Goal: Task Accomplishment & Management: Use online tool/utility

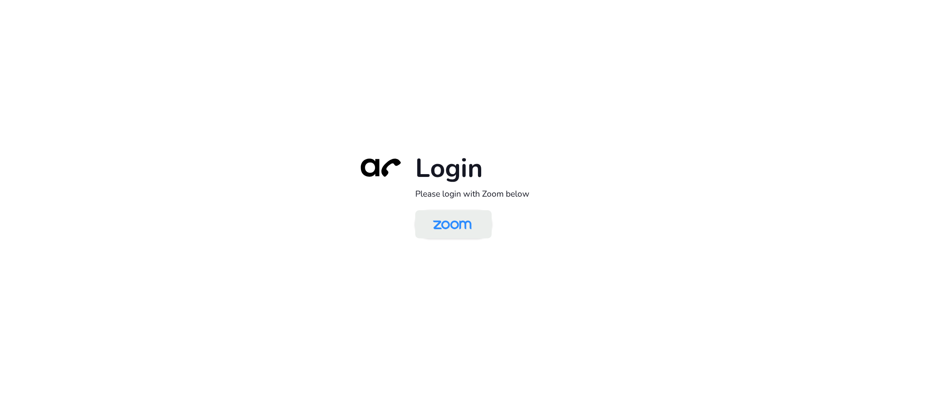
click at [458, 225] on img at bounding box center [452, 225] width 56 height 26
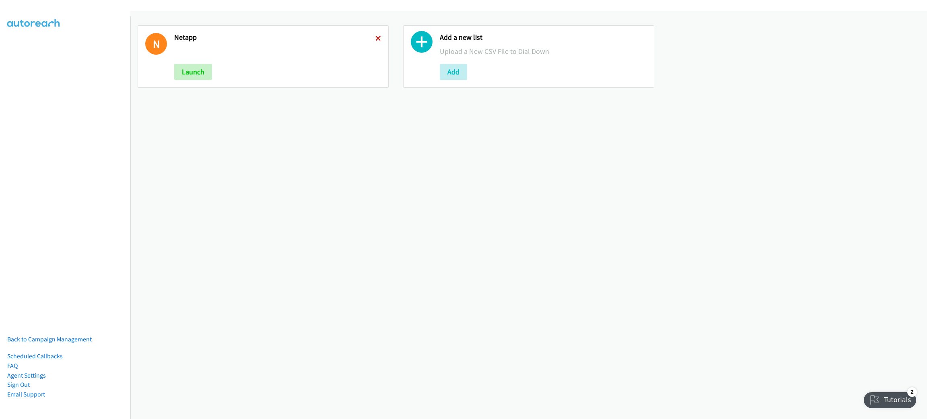
click at [375, 40] on icon at bounding box center [378, 39] width 6 height 6
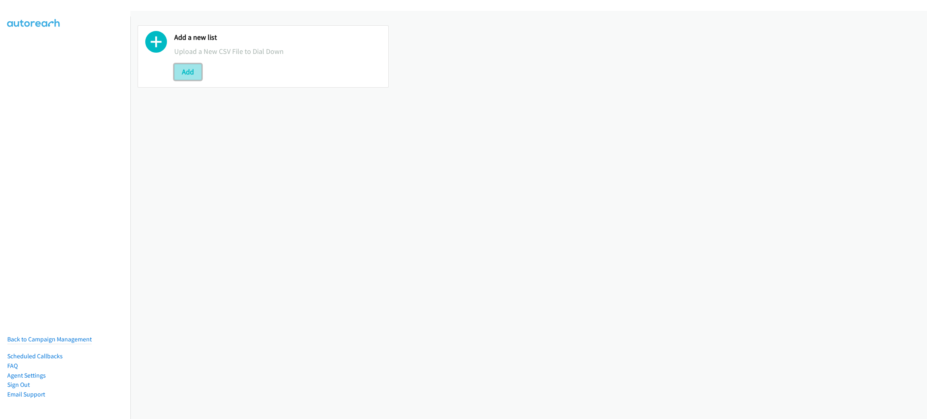
click at [188, 65] on button "Add" at bounding box center [187, 72] width 27 height 16
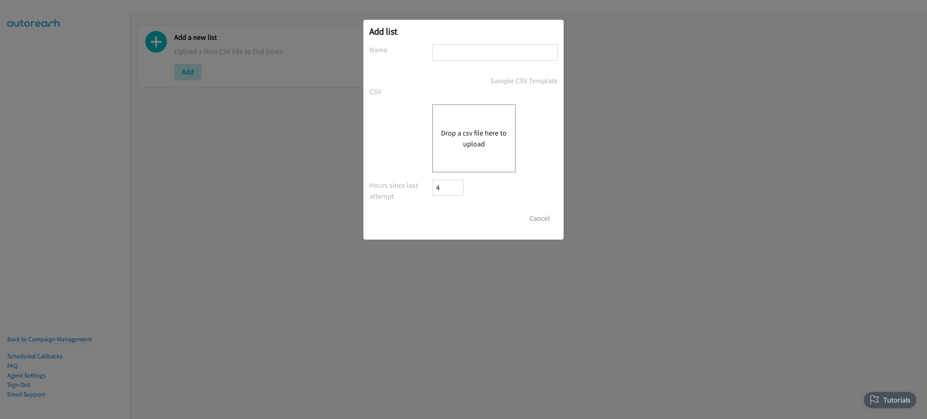
click at [481, 148] on button "Drop a csv file here to upload" at bounding box center [474, 138] width 66 height 22
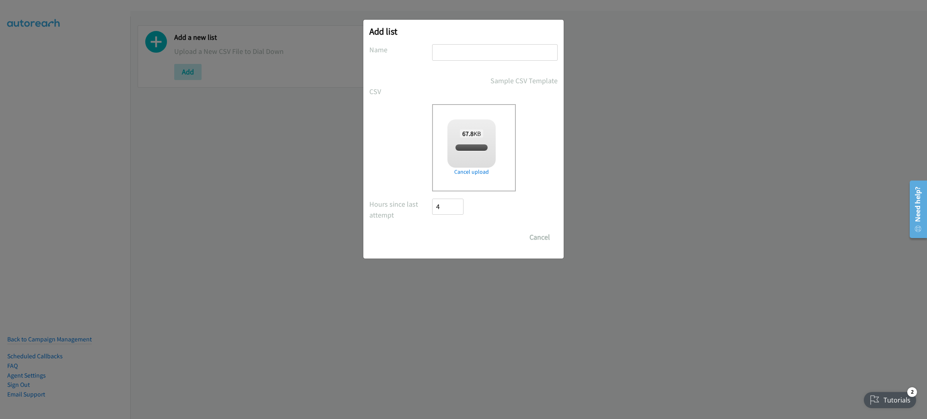
click at [497, 47] on input "text" at bounding box center [494, 52] width 125 height 16
checkbox input "true"
type input "Netapp"
click at [432, 229] on input "Save List" at bounding box center [453, 237] width 42 height 16
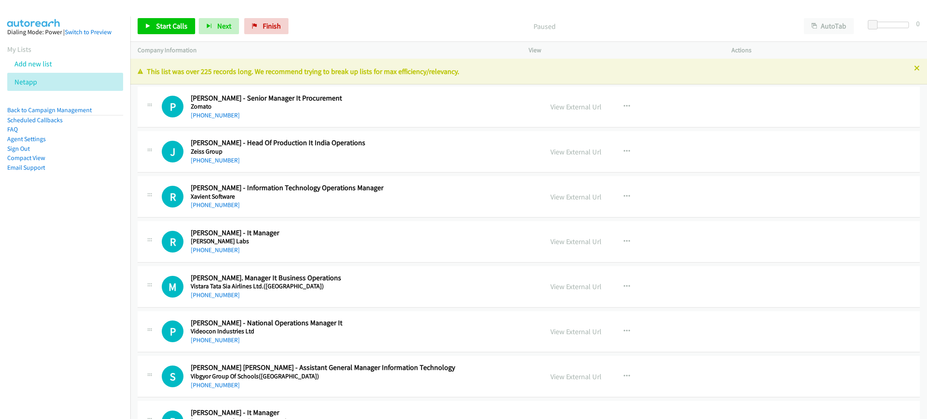
click at [647, 23] on p "Paused" at bounding box center [544, 26] width 490 height 11
click at [179, 27] on span "Start Calls" at bounding box center [171, 25] width 31 height 9
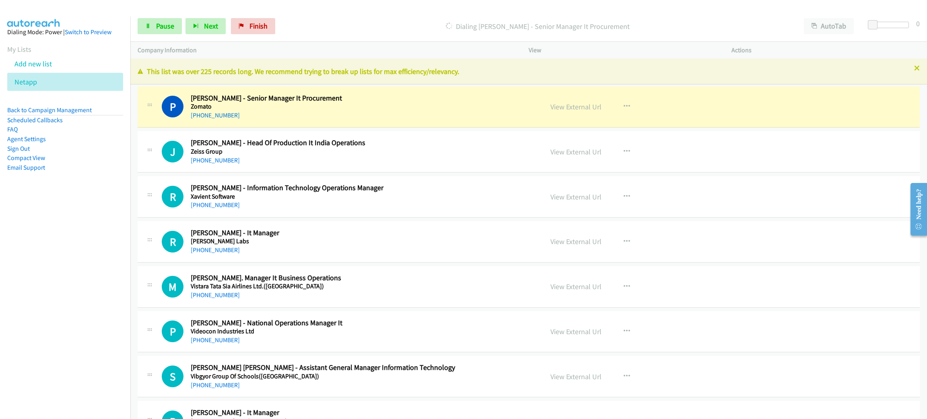
click at [47, 279] on nav "Dialing Mode: Power | Switch to Preview My Lists Add new list Netapp Back to Ca…" at bounding box center [65, 225] width 131 height 419
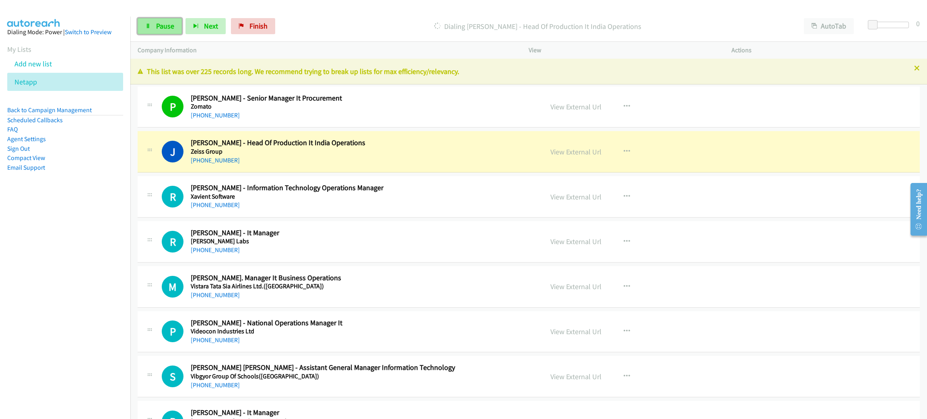
click at [163, 27] on span "Pause" at bounding box center [165, 25] width 18 height 9
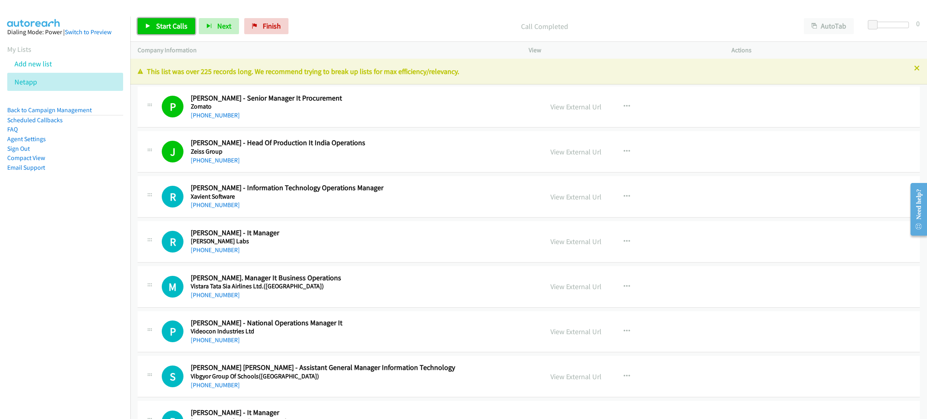
click at [183, 30] on link "Start Calls" at bounding box center [167, 26] width 58 height 16
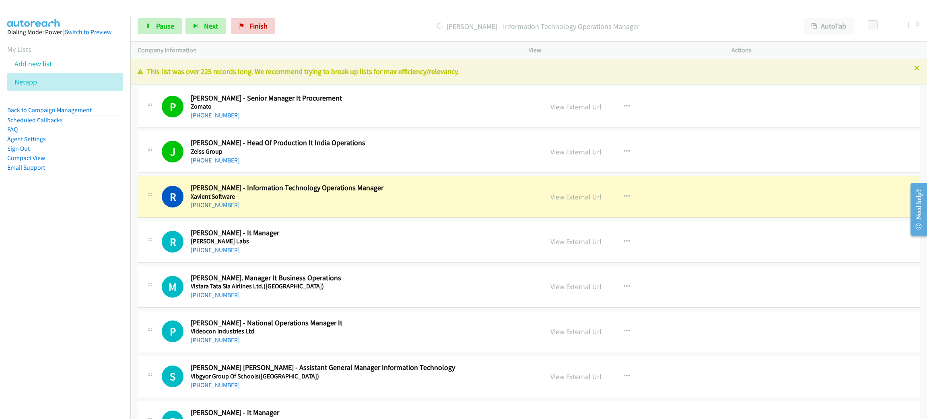
click at [21, 288] on nav "Dialing Mode: Power | Switch to Preview My Lists Add new list Netapp Back to Ca…" at bounding box center [65, 225] width 131 height 419
click at [23, 235] on nav "Dialing Mode: Power | Switch to Preview My Lists Add new list Netapp Back to Ca…" at bounding box center [65, 225] width 131 height 419
click at [150, 24] on icon at bounding box center [148, 27] width 6 height 6
click at [587, 196] on link "View External Url" at bounding box center [575, 196] width 51 height 9
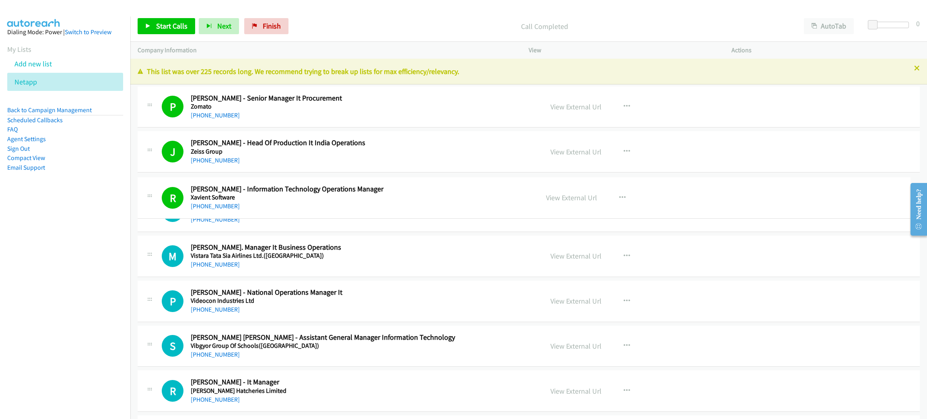
drag, startPoint x: 485, startPoint y: 228, endPoint x: 469, endPoint y: 216, distance: 20.6
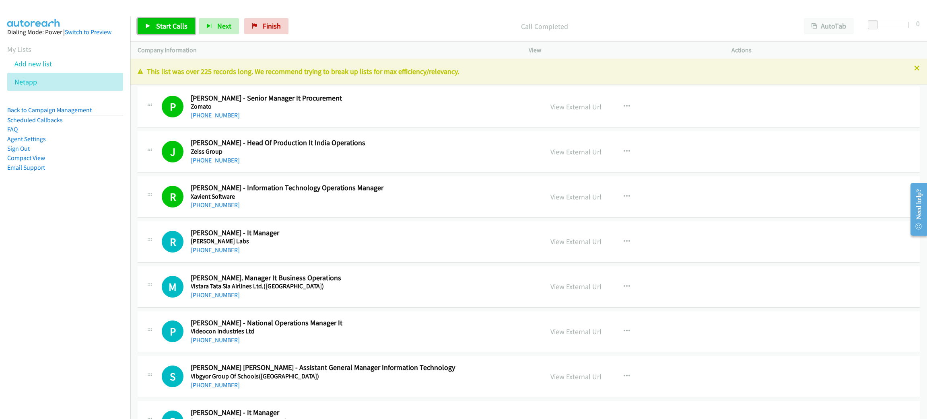
click at [164, 24] on span "Start Calls" at bounding box center [171, 25] width 31 height 9
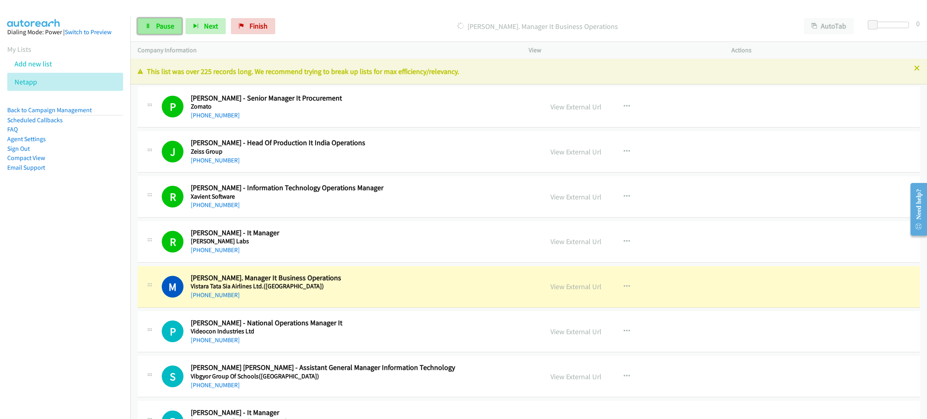
click at [165, 23] on span "Pause" at bounding box center [165, 25] width 18 height 9
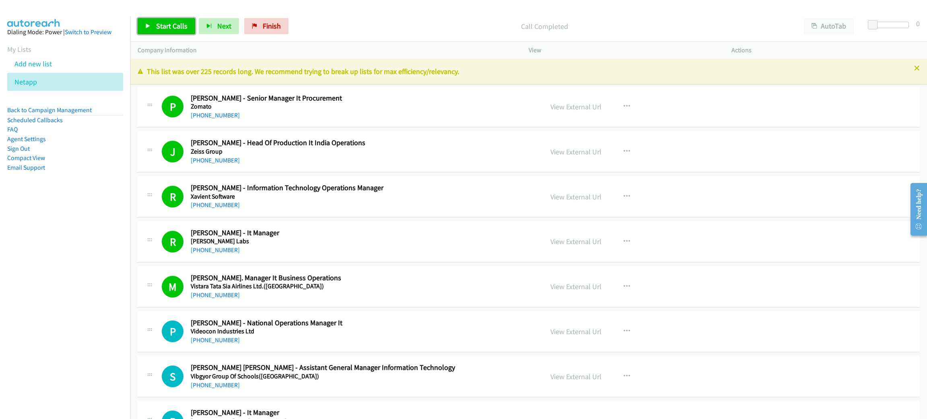
click at [181, 21] on span "Start Calls" at bounding box center [171, 25] width 31 height 9
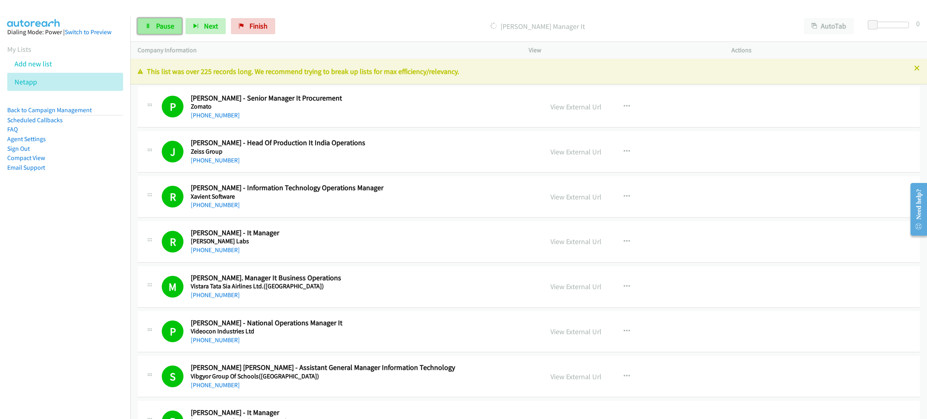
click at [170, 19] on link "Pause" at bounding box center [160, 26] width 44 height 16
drag, startPoint x: 351, startPoint y: 97, endPoint x: 337, endPoint y: 105, distance: 15.9
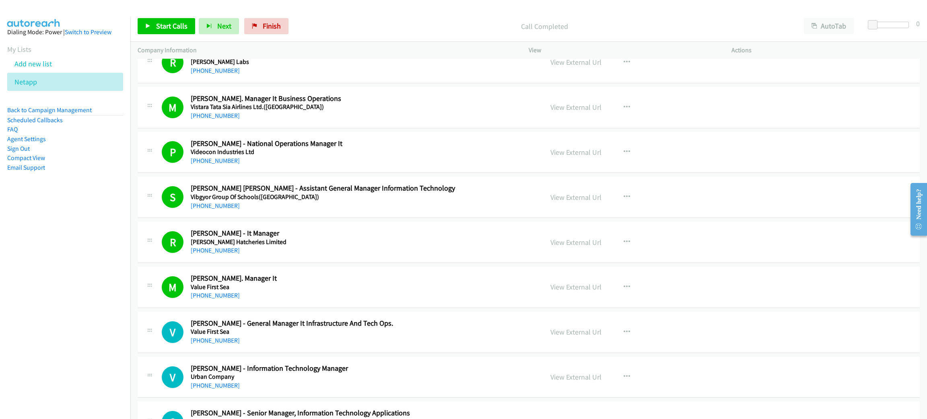
scroll to position [241, 0]
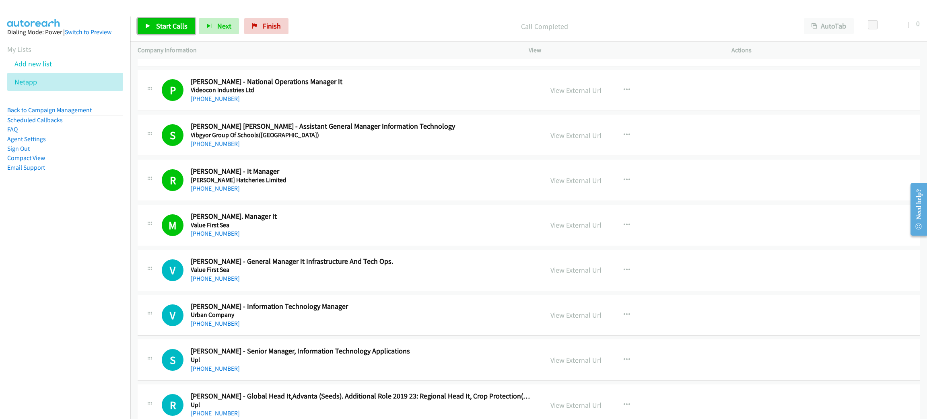
click at [165, 26] on span "Start Calls" at bounding box center [171, 25] width 31 height 9
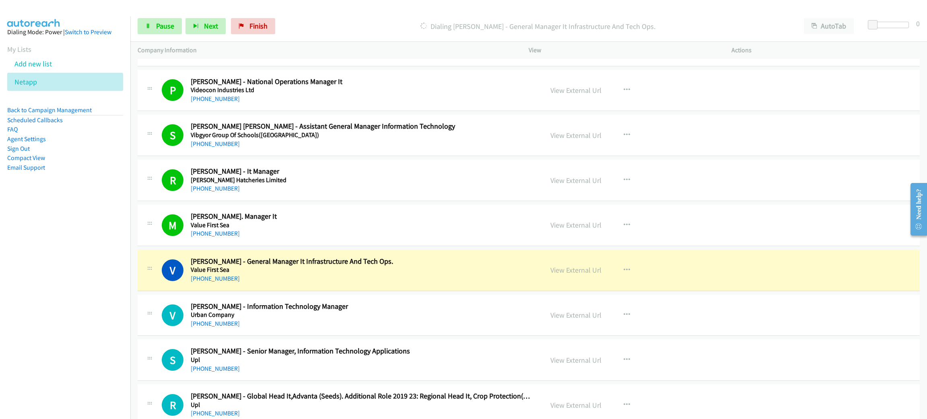
drag, startPoint x: 165, startPoint y: 27, endPoint x: 327, endPoint y: 10, distance: 162.9
click at [327, 10] on main "Start Calls Pause Next Finish [PERSON_NAME] - General Manager It Infrastructure…" at bounding box center [463, 19] width 927 height 38
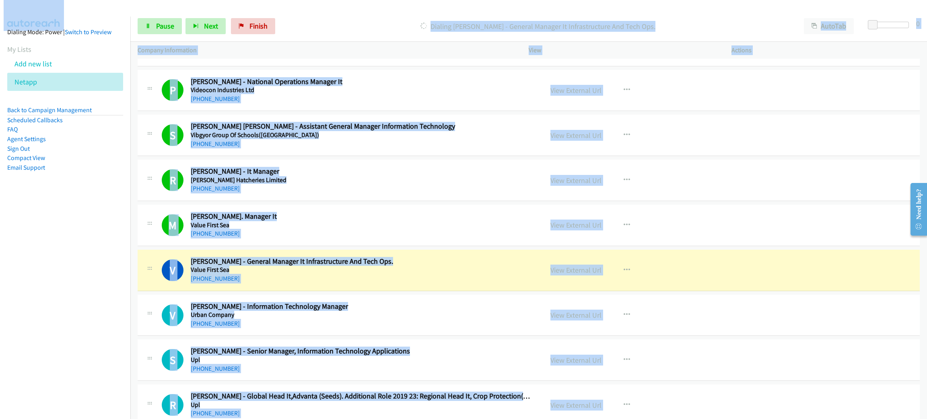
click at [332, 36] on div "Start Calls Pause Next Finish [PERSON_NAME] - General Manager It Infrastructure…" at bounding box center [528, 26] width 796 height 31
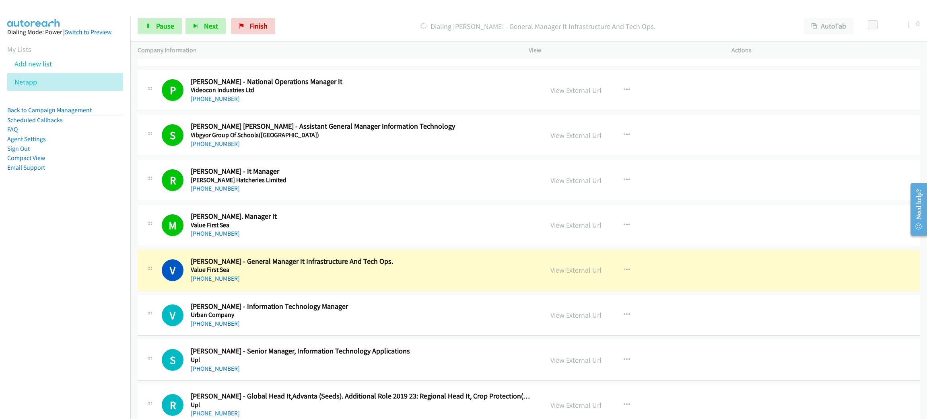
drag, startPoint x: 209, startPoint y: 125, endPoint x: 496, endPoint y: 264, distance: 318.7
click at [568, 268] on link "View External Url" at bounding box center [575, 269] width 51 height 9
click at [163, 20] on link "Pause" at bounding box center [160, 26] width 44 height 16
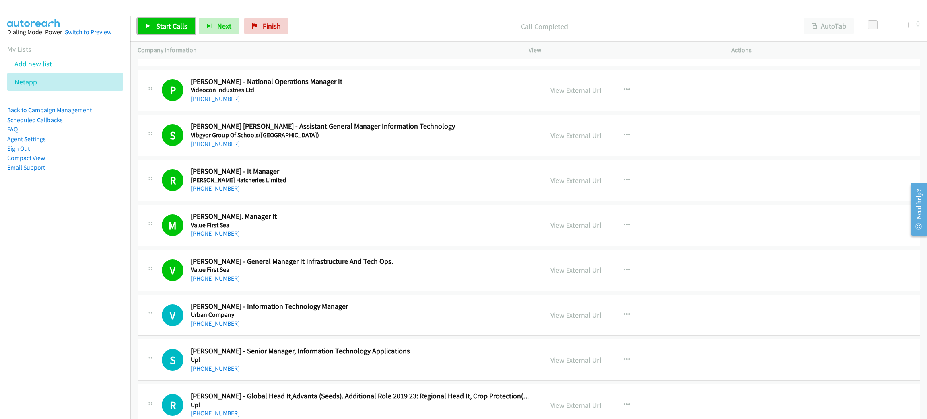
click at [171, 26] on span "Start Calls" at bounding box center [171, 25] width 31 height 9
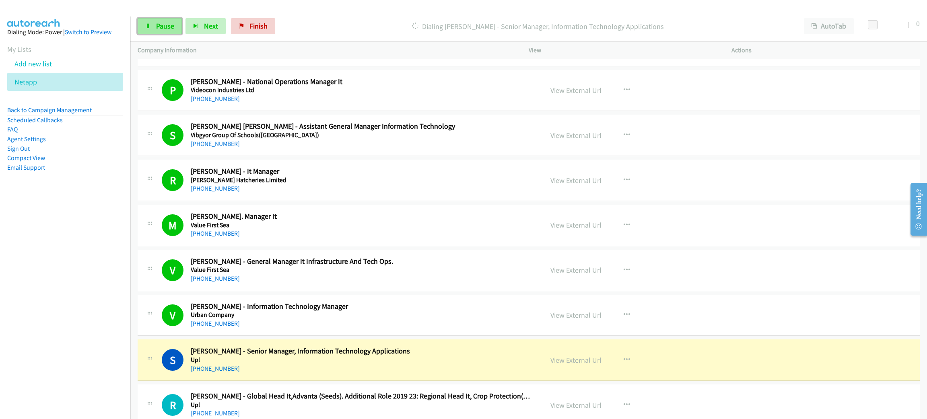
click at [166, 26] on span "Pause" at bounding box center [165, 25] width 18 height 9
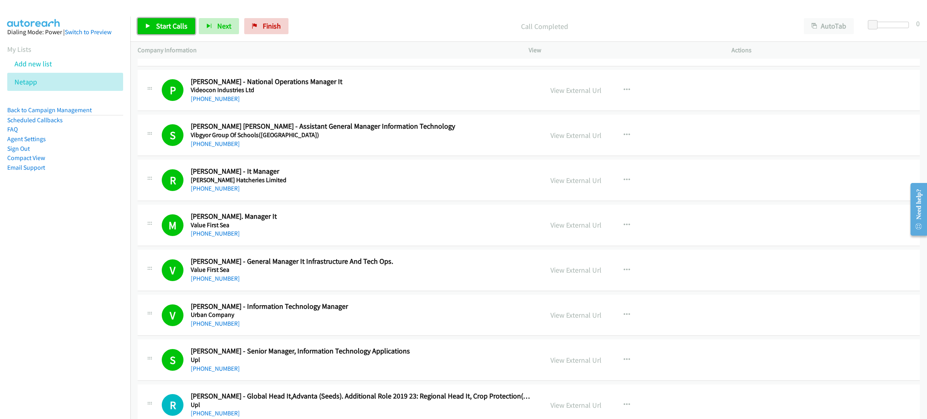
click at [168, 27] on span "Start Calls" at bounding box center [171, 25] width 31 height 9
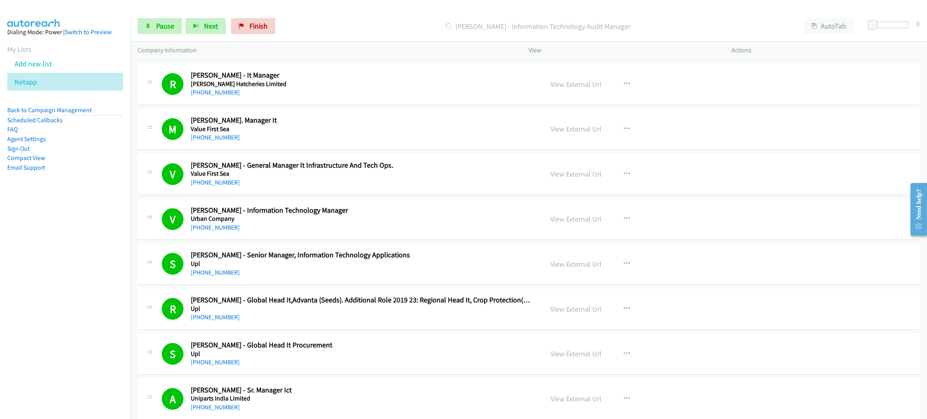
scroll to position [483, 0]
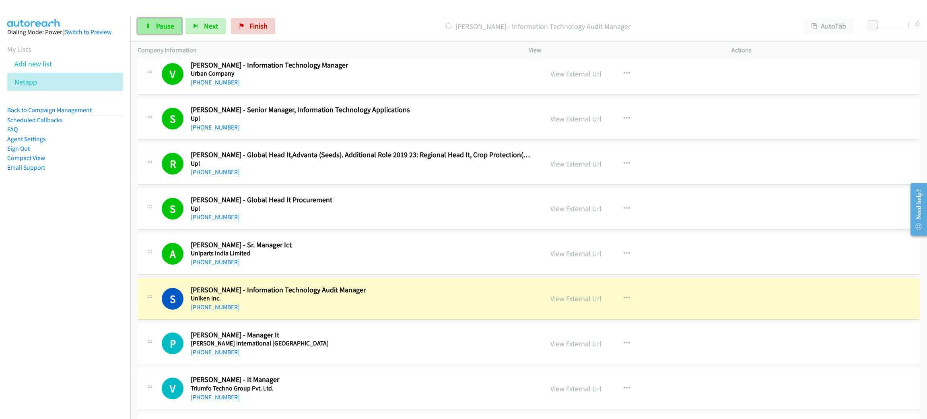
click at [172, 24] on span "Pause" at bounding box center [165, 25] width 18 height 9
click at [20, 307] on nav "Dialing Mode: Power | Switch to Preview My Lists Add new list Netapp Back to Ca…" at bounding box center [65, 225] width 131 height 419
click at [584, 303] on link "View External Url" at bounding box center [575, 298] width 51 height 9
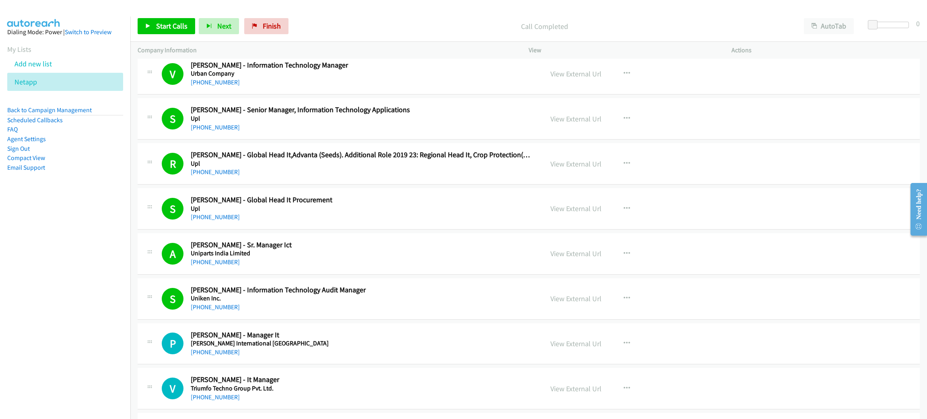
click at [166, 16] on div "Start Calls Pause Next Finish Call Completed AutoTab AutoTab 0" at bounding box center [528, 26] width 796 height 31
click at [166, 21] on span "Start Calls" at bounding box center [171, 25] width 31 height 9
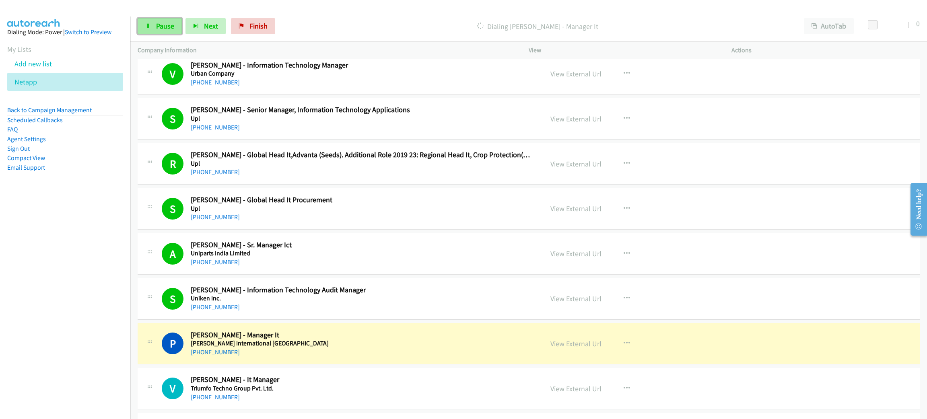
click at [163, 25] on span "Pause" at bounding box center [165, 25] width 18 height 9
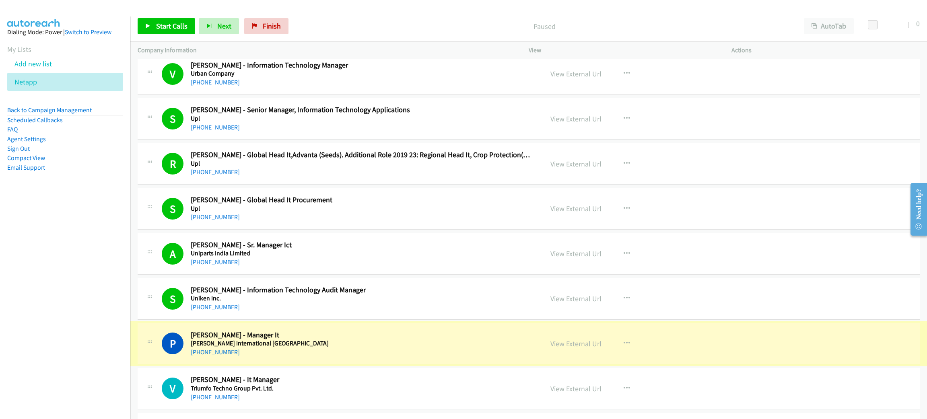
click at [579, 347] on link "View External Url" at bounding box center [575, 343] width 51 height 9
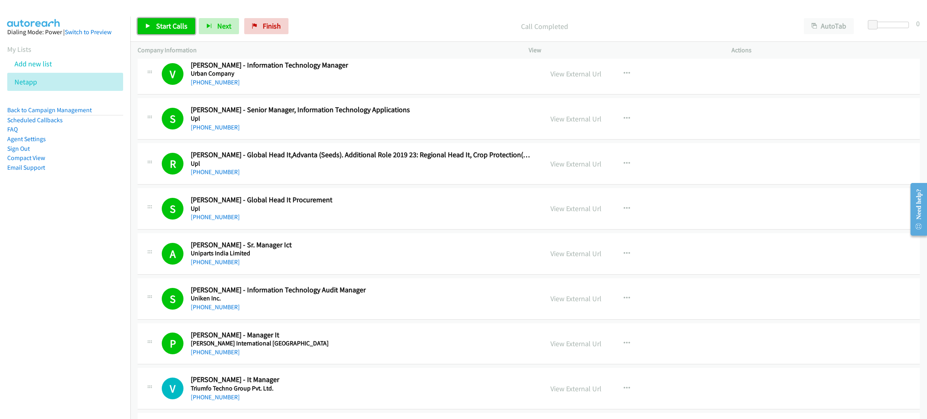
click at [167, 23] on span "Start Calls" at bounding box center [171, 25] width 31 height 9
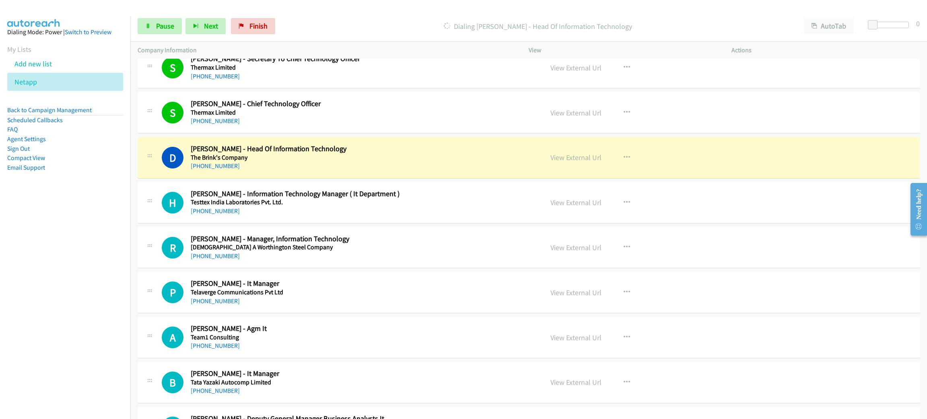
scroll to position [1085, 0]
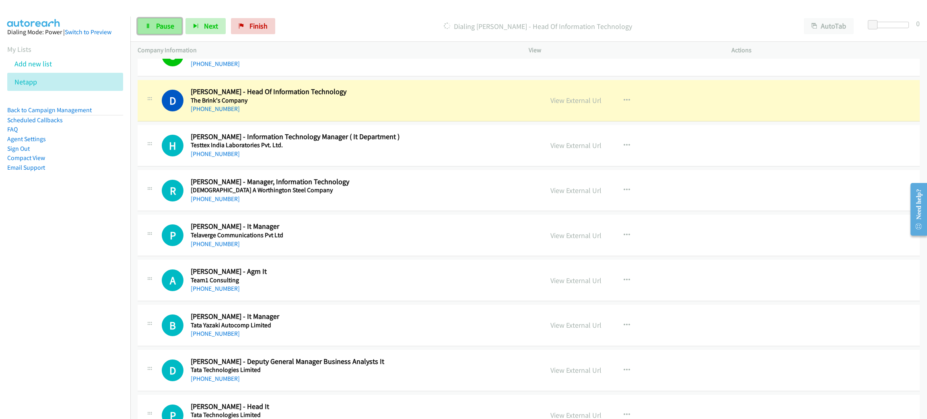
click at [160, 28] on span "Pause" at bounding box center [165, 25] width 18 height 9
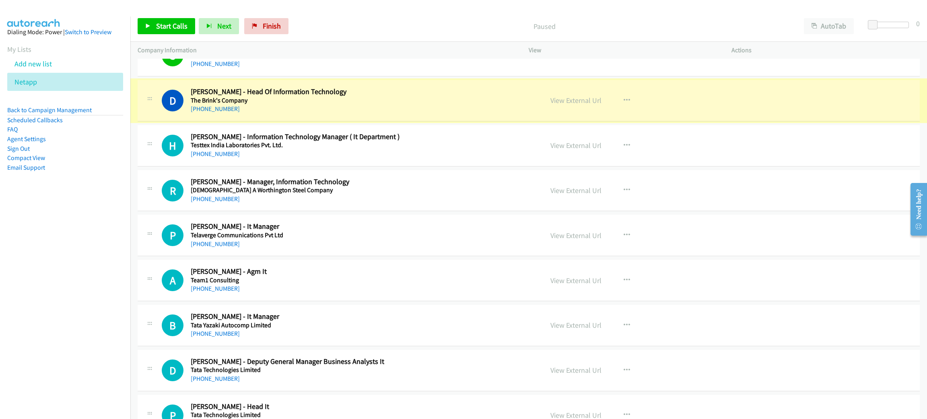
click at [561, 102] on link "View External Url" at bounding box center [575, 100] width 51 height 9
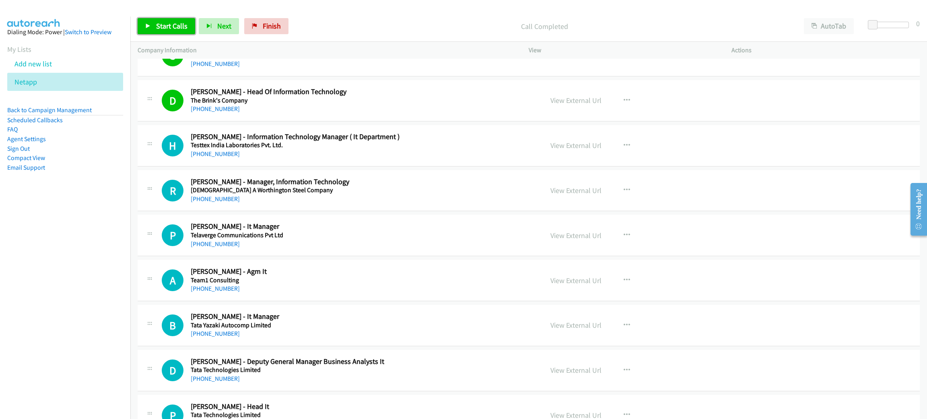
click at [166, 29] on span "Start Calls" at bounding box center [171, 25] width 31 height 9
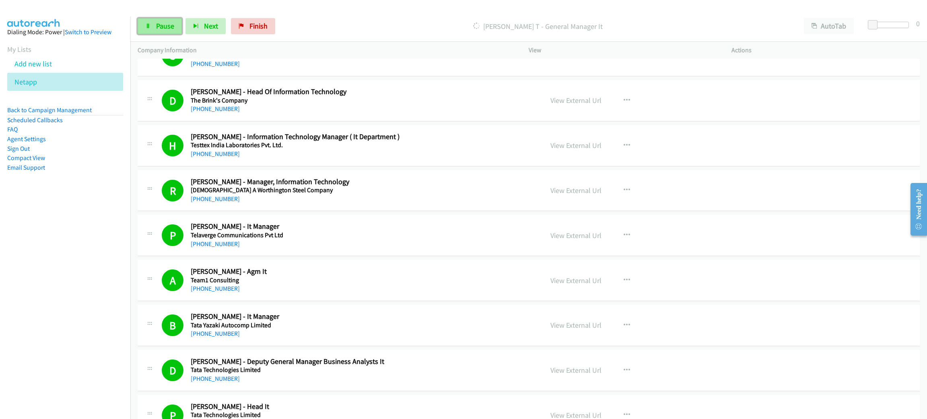
click at [164, 24] on span "Pause" at bounding box center [165, 25] width 18 height 9
click at [182, 28] on span "Start Calls" at bounding box center [171, 25] width 31 height 9
click at [172, 27] on span "Pause" at bounding box center [165, 25] width 18 height 9
click at [151, 26] on link "Start Calls" at bounding box center [167, 26] width 58 height 16
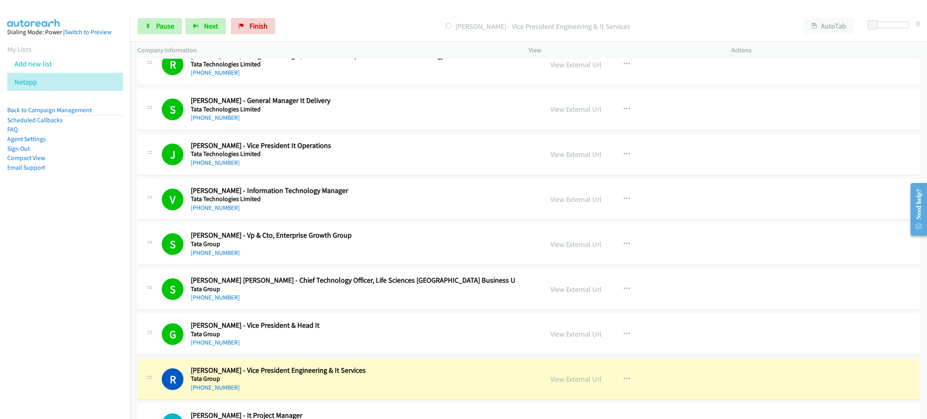
scroll to position [1810, 0]
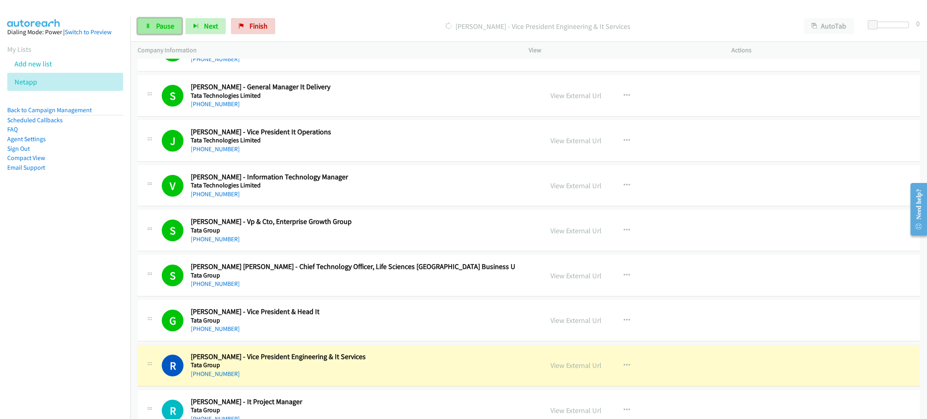
click at [153, 24] on link "Pause" at bounding box center [160, 26] width 44 height 16
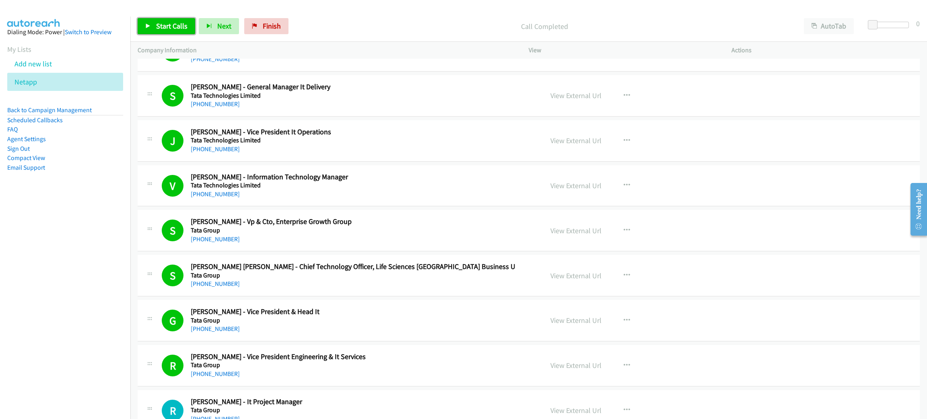
click at [176, 27] on span "Start Calls" at bounding box center [171, 25] width 31 height 9
click at [166, 26] on span "Pause" at bounding box center [165, 25] width 18 height 9
click at [169, 25] on span "Start Calls" at bounding box center [171, 25] width 31 height 9
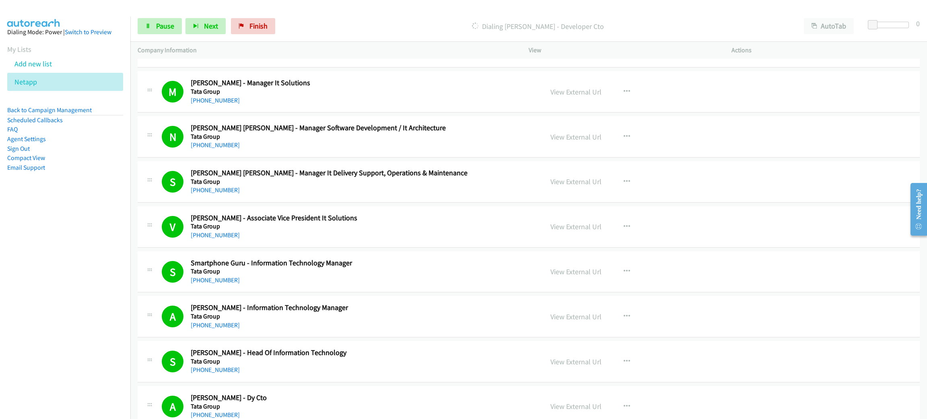
scroll to position [2473, 0]
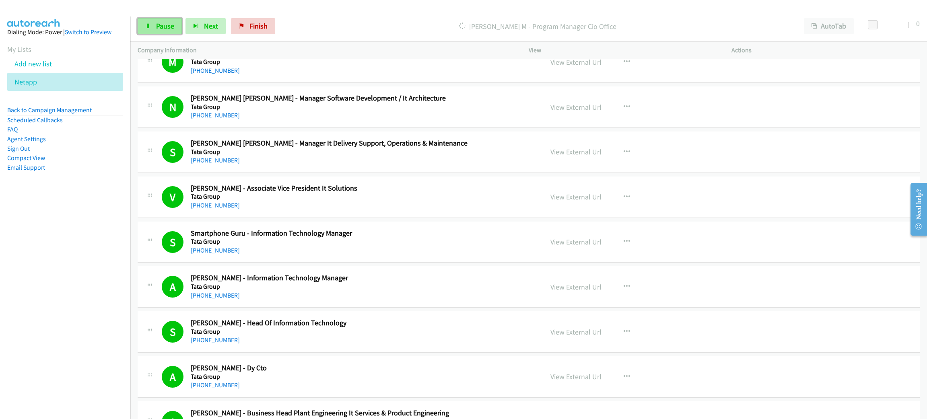
click at [156, 25] on span "Pause" at bounding box center [165, 25] width 18 height 9
click at [173, 24] on span "Start Calls" at bounding box center [171, 25] width 31 height 9
click at [154, 19] on link "Pause" at bounding box center [160, 26] width 44 height 16
click at [159, 23] on span "Start Calls" at bounding box center [171, 25] width 31 height 9
click at [170, 19] on link "Pause" at bounding box center [160, 26] width 44 height 16
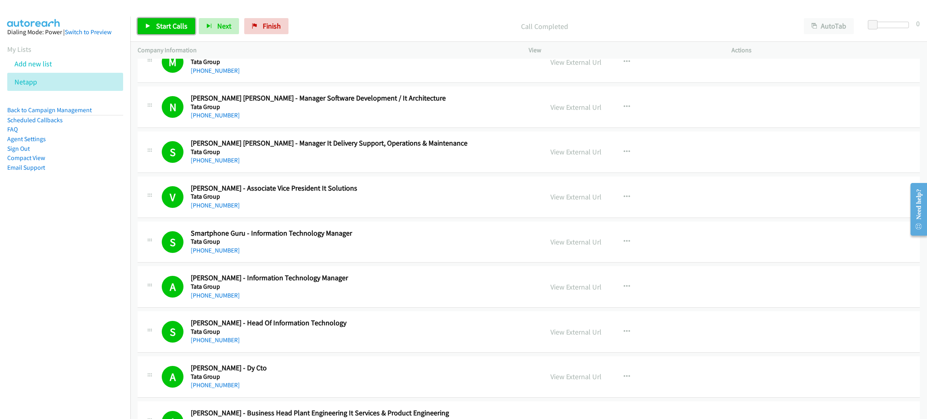
click at [165, 20] on link "Start Calls" at bounding box center [167, 26] width 58 height 16
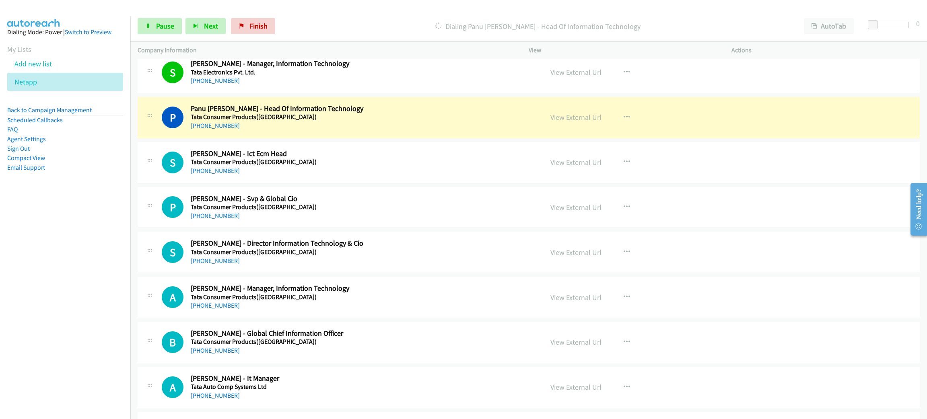
scroll to position [4222, 0]
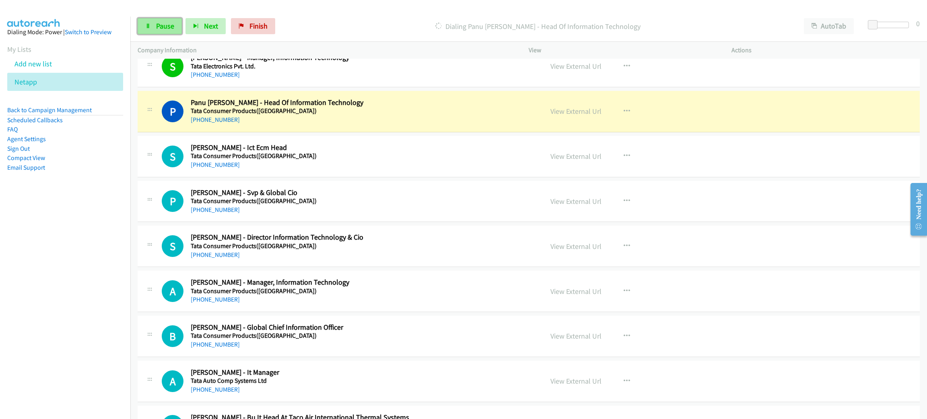
click at [145, 19] on link "Pause" at bounding box center [160, 26] width 44 height 16
click at [586, 116] on link "View External Url" at bounding box center [575, 111] width 51 height 9
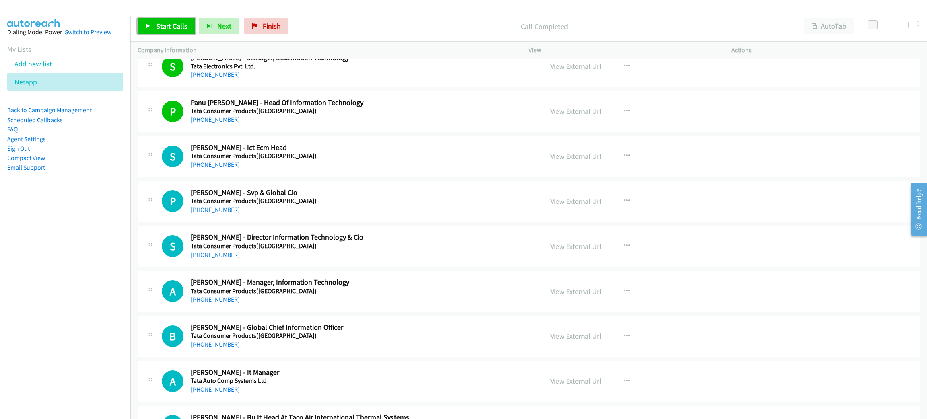
click at [177, 25] on span "Start Calls" at bounding box center [171, 25] width 31 height 9
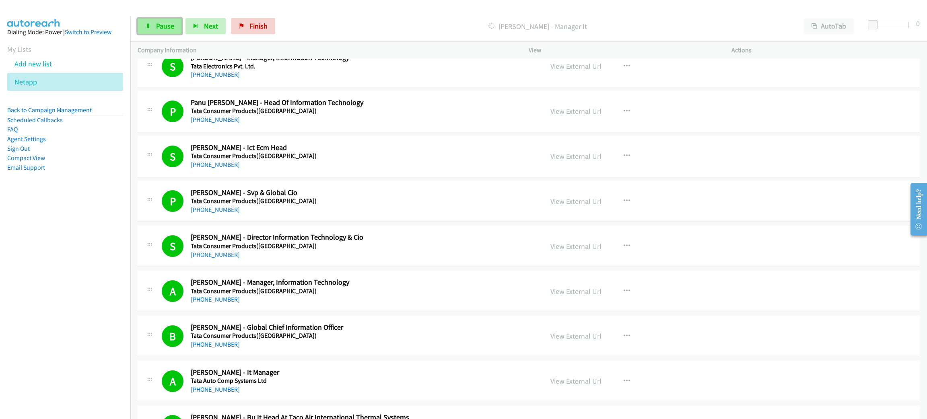
click at [165, 29] on span "Pause" at bounding box center [165, 25] width 18 height 9
click at [171, 18] on div "Start Calls Pause Next Finish" at bounding box center [215, 26] width 154 height 16
click at [156, 25] on span "Start Calls" at bounding box center [171, 25] width 31 height 9
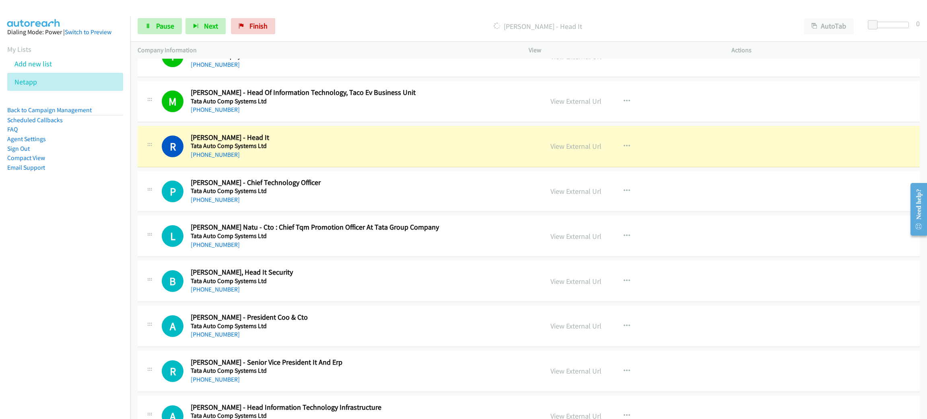
scroll to position [4705, 0]
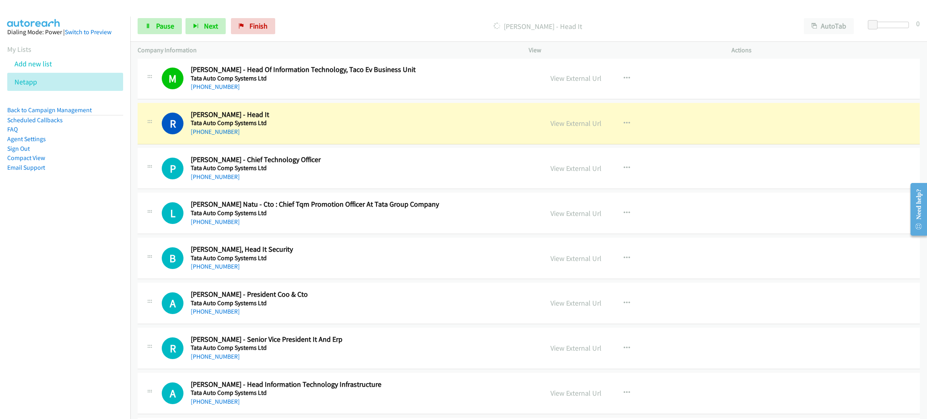
click at [349, 111] on div "R Callback Scheduled [PERSON_NAME] - Head It Tata Auto Comp Systems Ltd [GEOGRA…" at bounding box center [529, 123] width 782 height 41
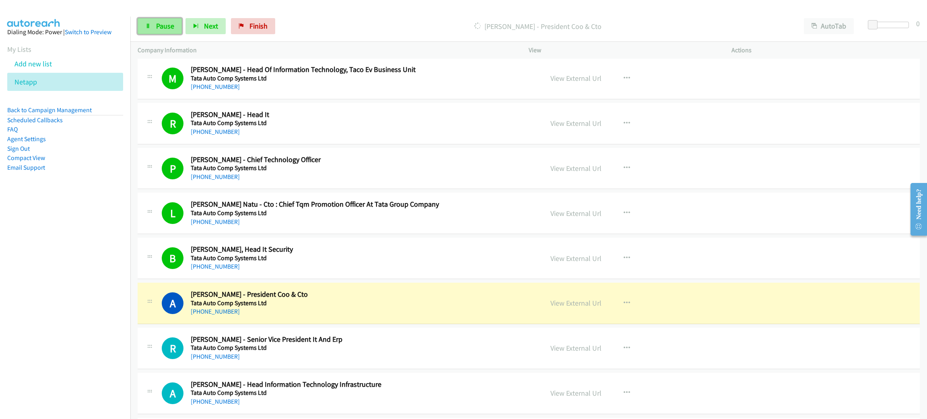
click at [148, 25] on icon at bounding box center [148, 27] width 6 height 6
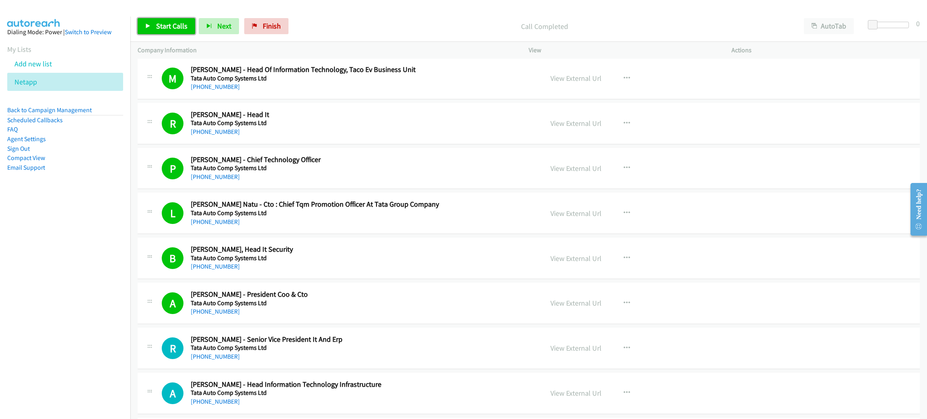
click at [180, 27] on span "Start Calls" at bounding box center [171, 25] width 31 height 9
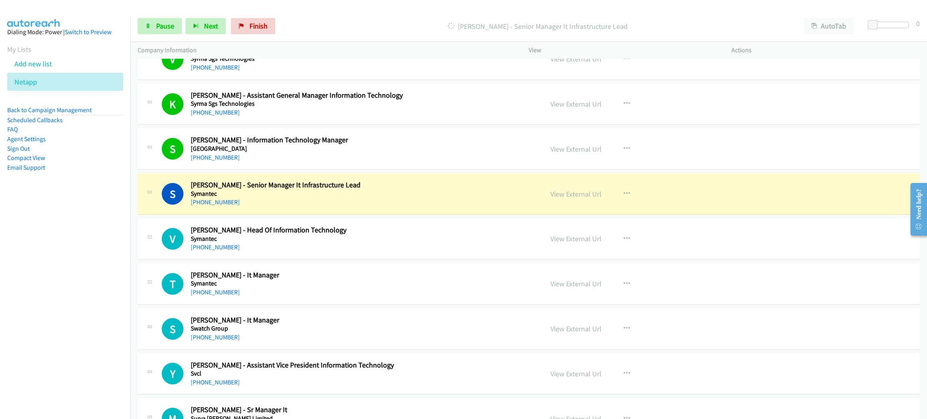
scroll to position [5489, 0]
click at [169, 30] on span "Pause" at bounding box center [165, 25] width 18 height 9
click at [585, 198] on link "View External Url" at bounding box center [575, 193] width 51 height 9
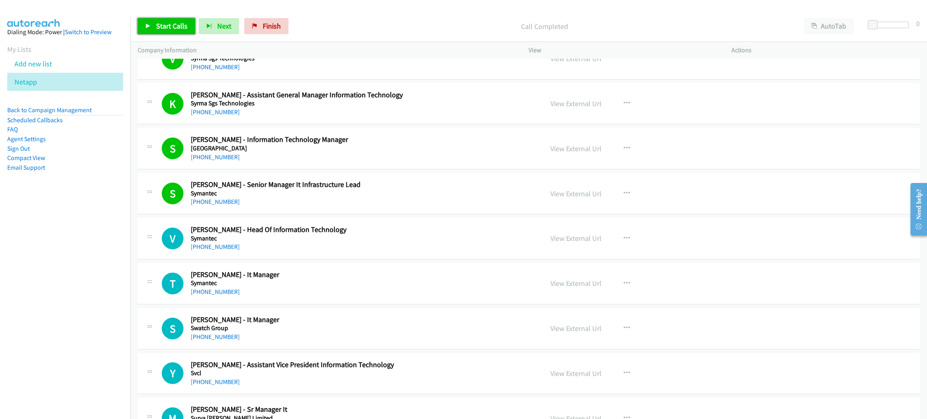
click at [156, 28] on span "Start Calls" at bounding box center [171, 25] width 31 height 9
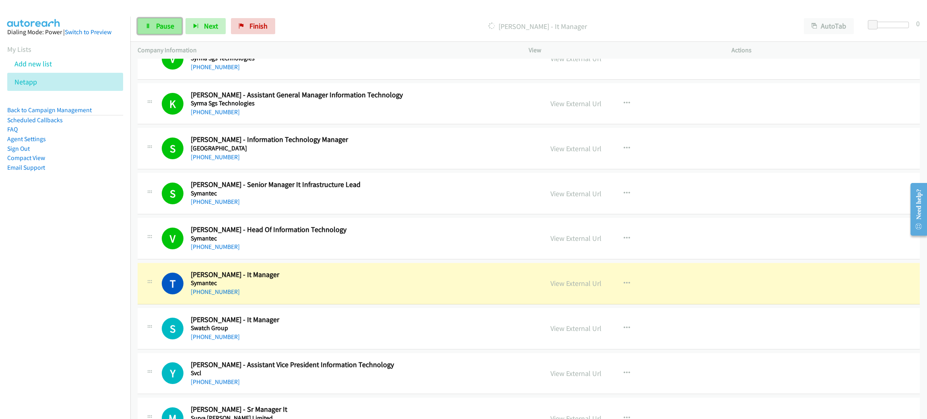
click at [156, 22] on span "Pause" at bounding box center [165, 25] width 18 height 9
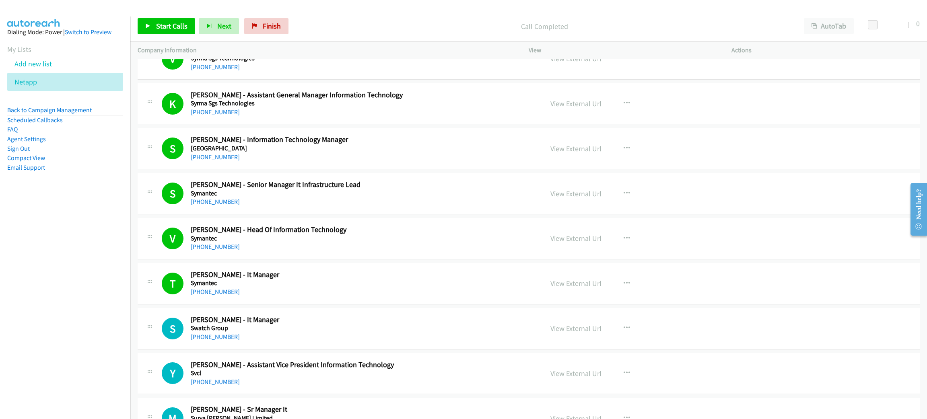
click at [194, 25] on div "Start Calls Pause Next Finish" at bounding box center [215, 26] width 154 height 16
click at [189, 26] on link "Start Calls" at bounding box center [167, 26] width 58 height 16
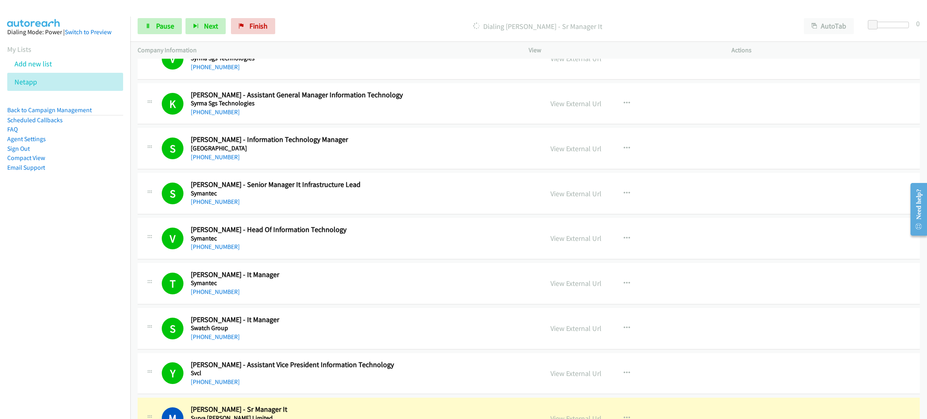
scroll to position [5791, 0]
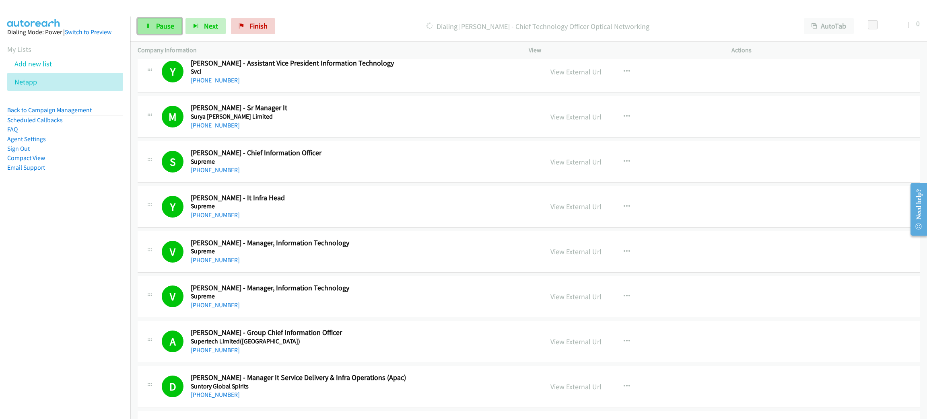
click at [144, 28] on link "Pause" at bounding box center [160, 26] width 44 height 16
click at [146, 29] on link "Start Calls" at bounding box center [167, 26] width 58 height 16
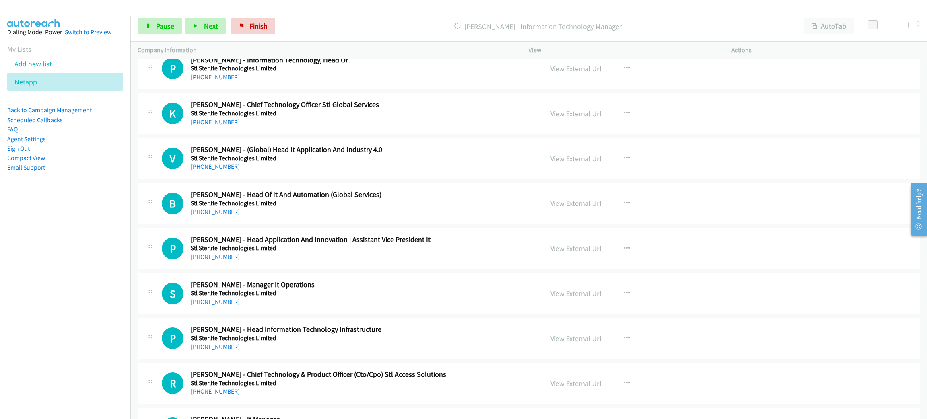
scroll to position [6696, 0]
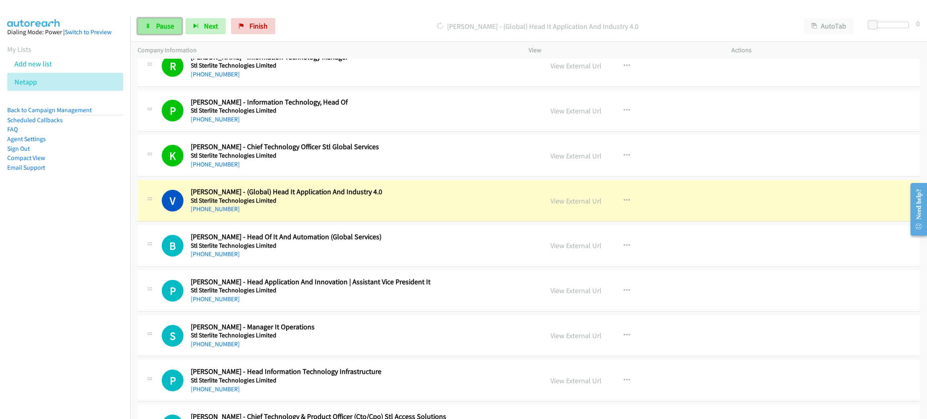
click at [159, 21] on span "Pause" at bounding box center [165, 25] width 18 height 9
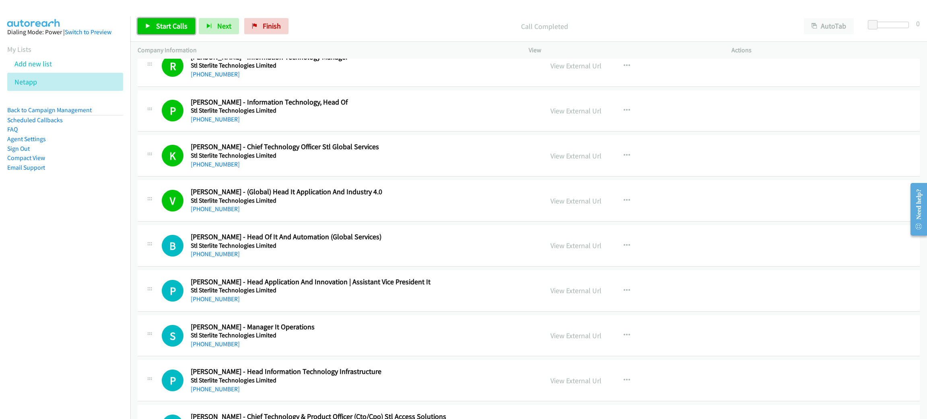
click at [156, 25] on span "Start Calls" at bounding box center [171, 25] width 31 height 9
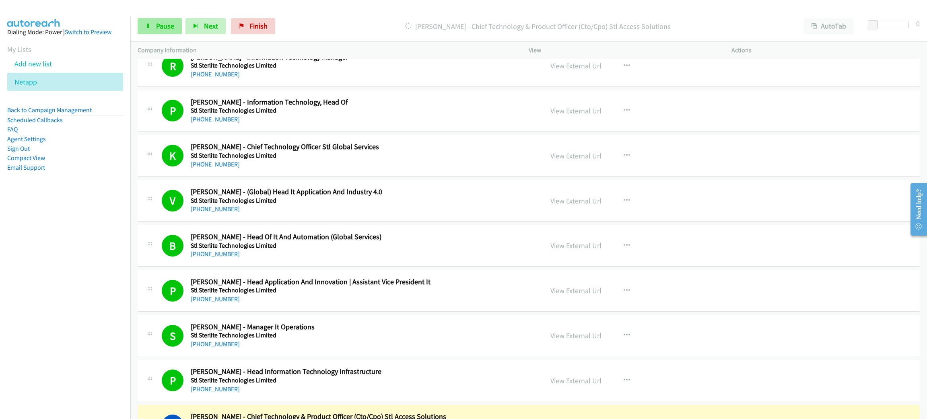
click at [162, 34] on div "Start Calls Pause Next Finish [PERSON_NAME] - Chief Technology & Product Office…" at bounding box center [528, 26] width 796 height 31
click at [163, 23] on span "Pause" at bounding box center [165, 25] width 18 height 9
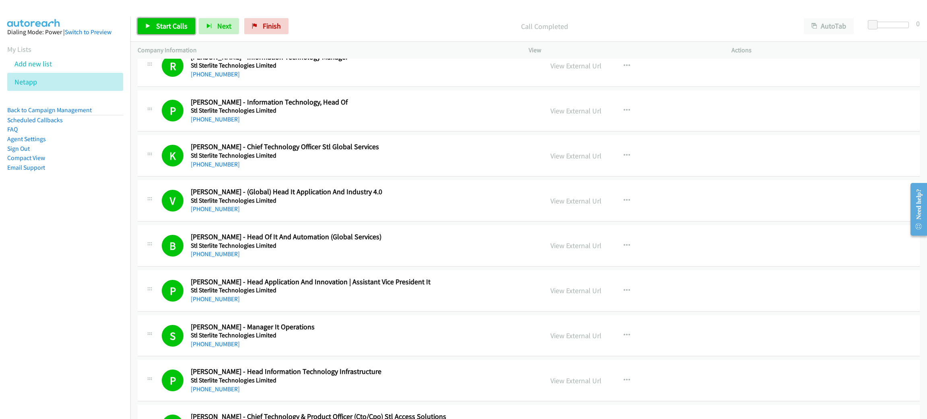
click at [177, 21] on link "Start Calls" at bounding box center [167, 26] width 58 height 16
click at [164, 27] on span "Pause" at bounding box center [165, 25] width 18 height 9
click at [153, 23] on link "Start Calls" at bounding box center [167, 26] width 58 height 16
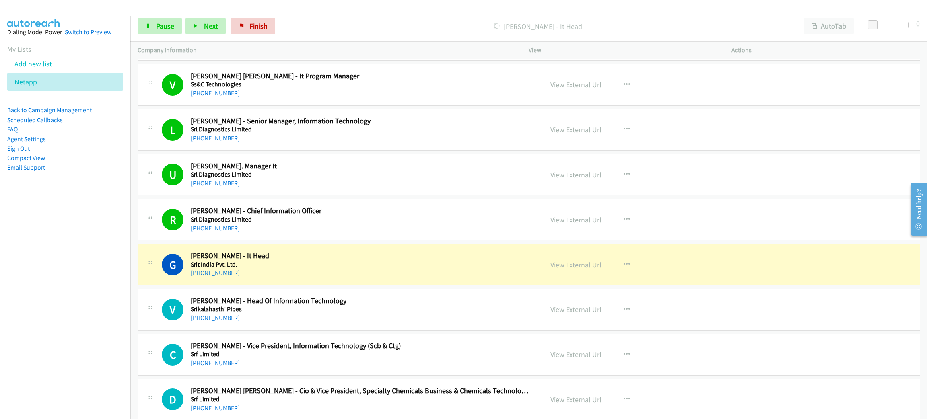
scroll to position [7842, 0]
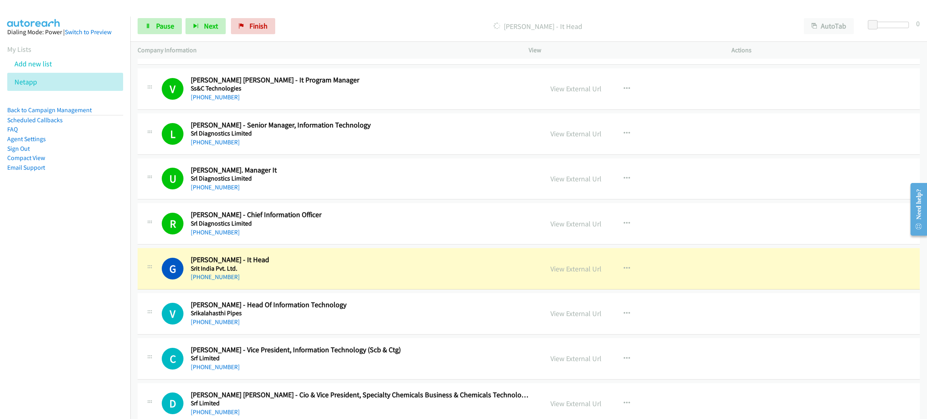
click at [316, 265] on h2 "[PERSON_NAME] - It Head" at bounding box center [361, 259] width 341 height 9
click at [73, 228] on nav "Dialing Mode: Power | Switch to Preview My Lists Add new list Netapp Back to Ca…" at bounding box center [65, 225] width 131 height 419
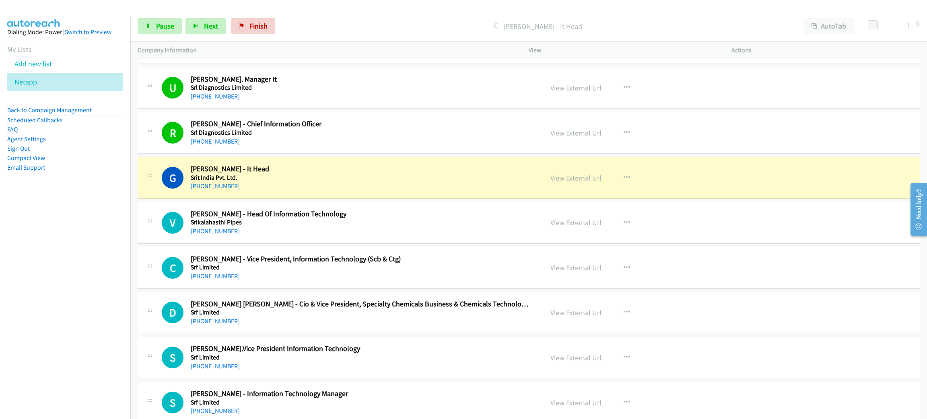
scroll to position [7963, 0]
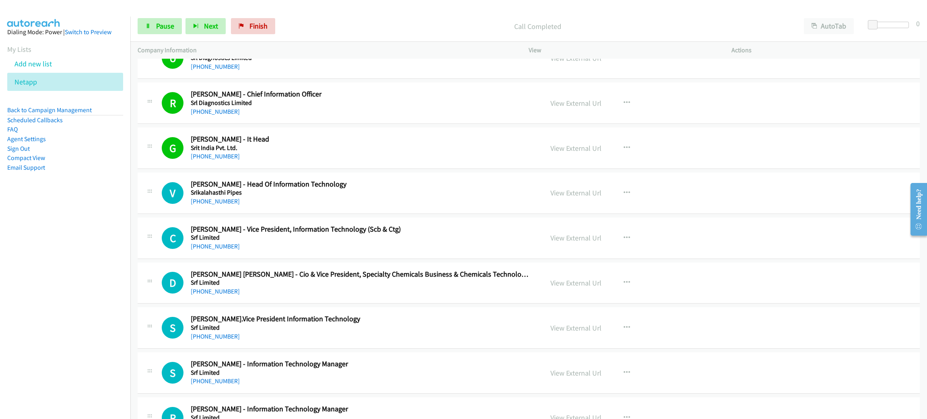
click at [334, 144] on h2 "[PERSON_NAME] - It Head" at bounding box center [361, 139] width 341 height 9
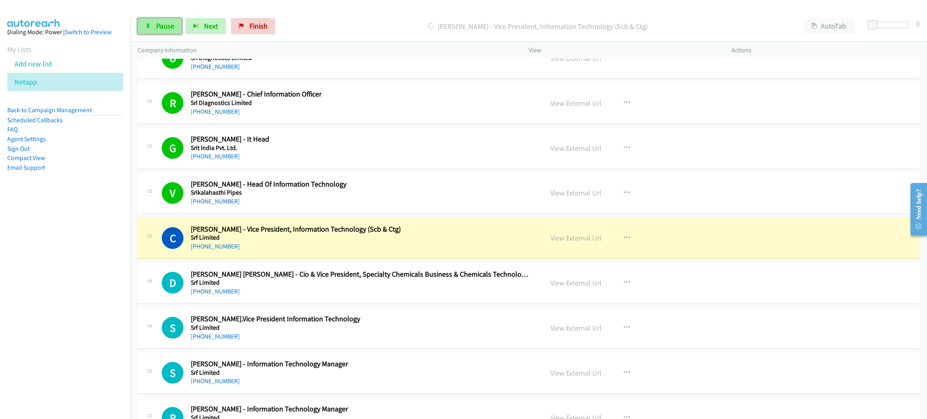
click at [144, 23] on link "Pause" at bounding box center [160, 26] width 44 height 16
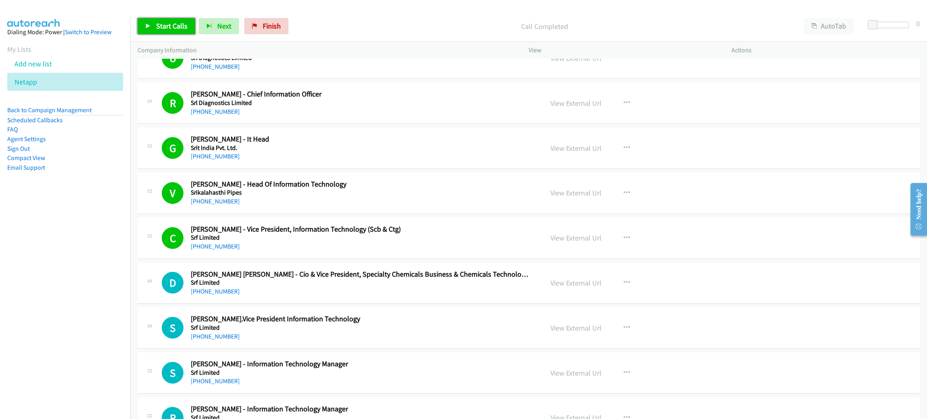
click at [165, 21] on span "Start Calls" at bounding box center [171, 25] width 31 height 9
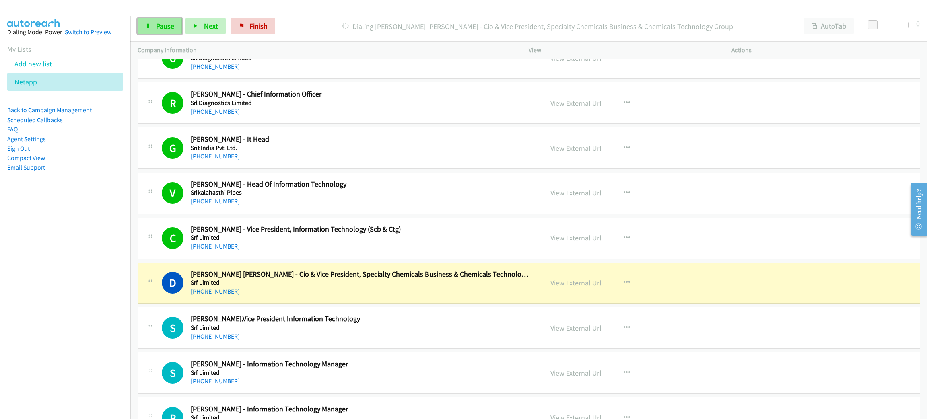
click at [165, 22] on span "Pause" at bounding box center [165, 25] width 18 height 9
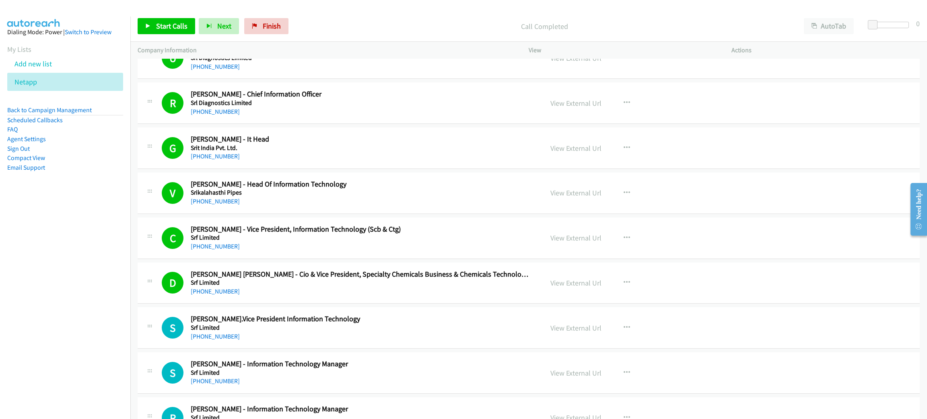
click at [339, 27] on p "Call Completed" at bounding box center [544, 26] width 490 height 11
click at [347, 30] on p "Call Completed" at bounding box center [544, 26] width 490 height 11
click at [182, 20] on link "Start Calls" at bounding box center [167, 26] width 58 height 16
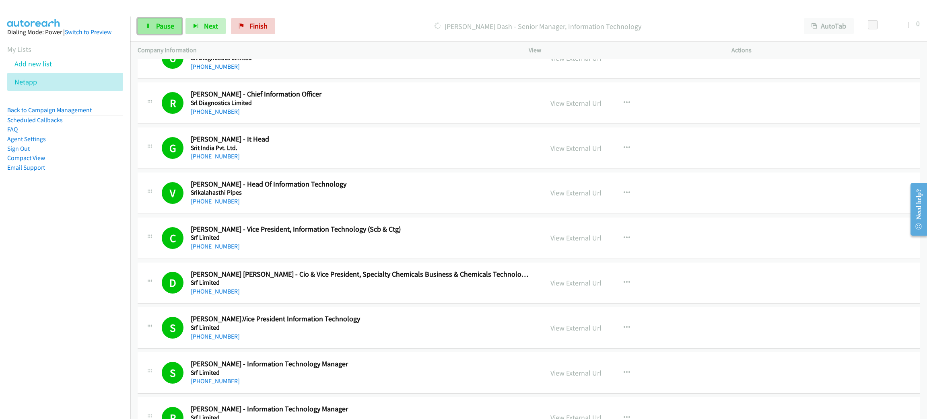
click at [149, 29] on link "Pause" at bounding box center [160, 26] width 44 height 16
click at [155, 26] on link "Start Calls" at bounding box center [167, 26] width 58 height 16
click at [173, 26] on span "Pause" at bounding box center [165, 25] width 18 height 9
click at [154, 18] on link "Start Calls" at bounding box center [167, 26] width 58 height 16
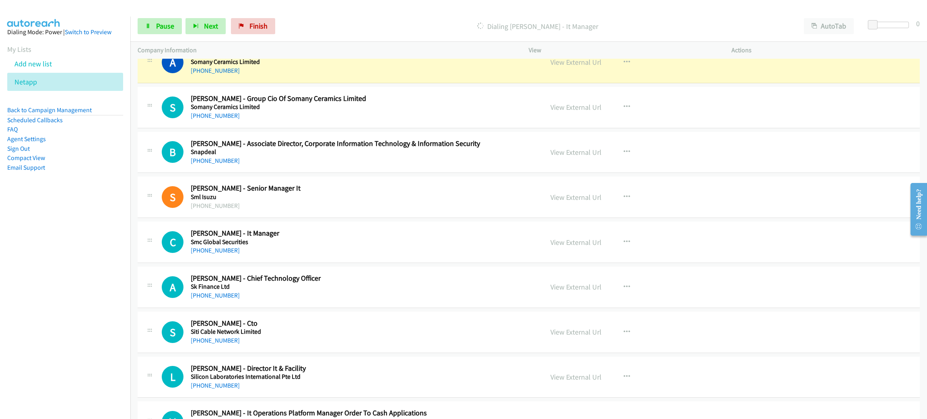
scroll to position [9290, 0]
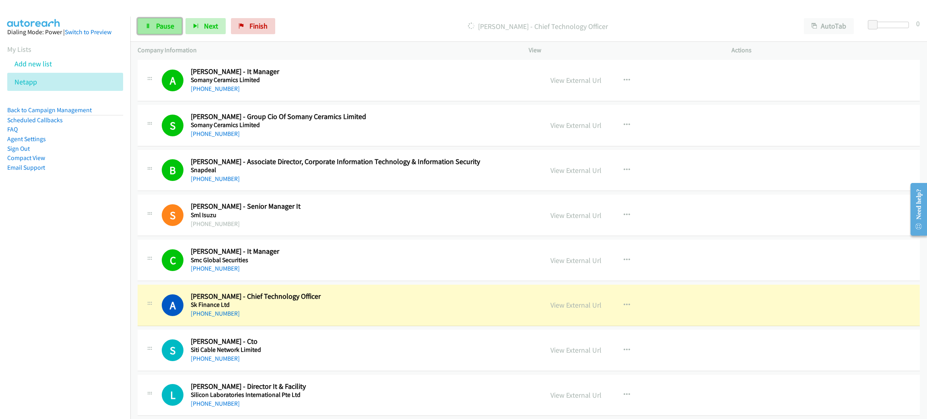
click at [146, 24] on icon at bounding box center [148, 27] width 6 height 6
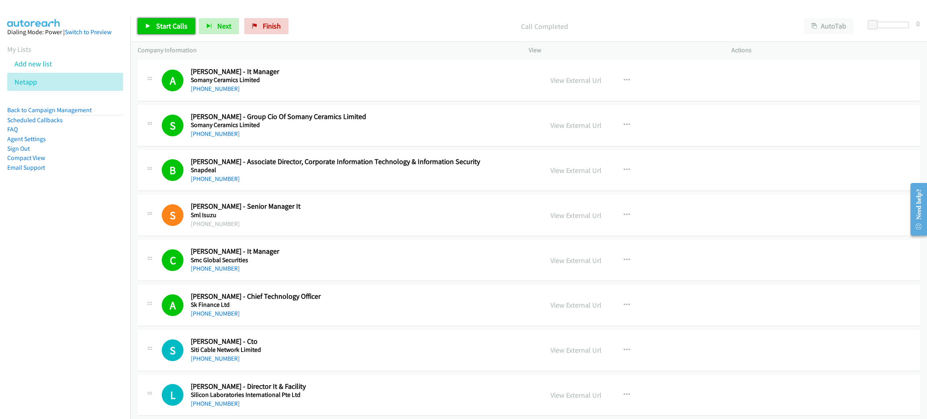
click at [149, 19] on link "Start Calls" at bounding box center [167, 26] width 58 height 16
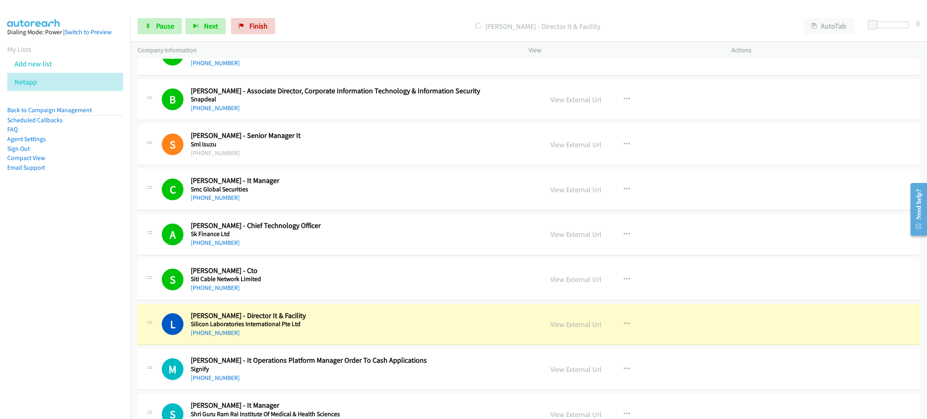
scroll to position [9411, 0]
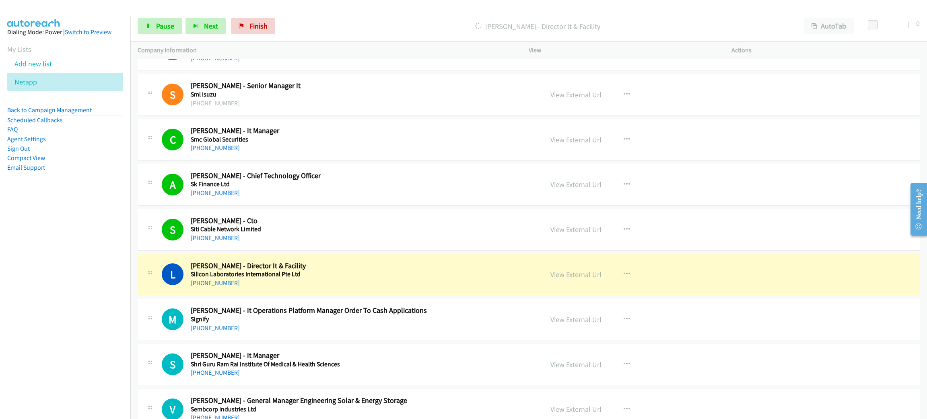
click at [332, 278] on h5 "Silicon Laboratories International Pte Ltd" at bounding box center [361, 274] width 341 height 8
click at [578, 279] on link "View External Url" at bounding box center [575, 274] width 51 height 9
click at [155, 32] on link "Pause" at bounding box center [160, 26] width 44 height 16
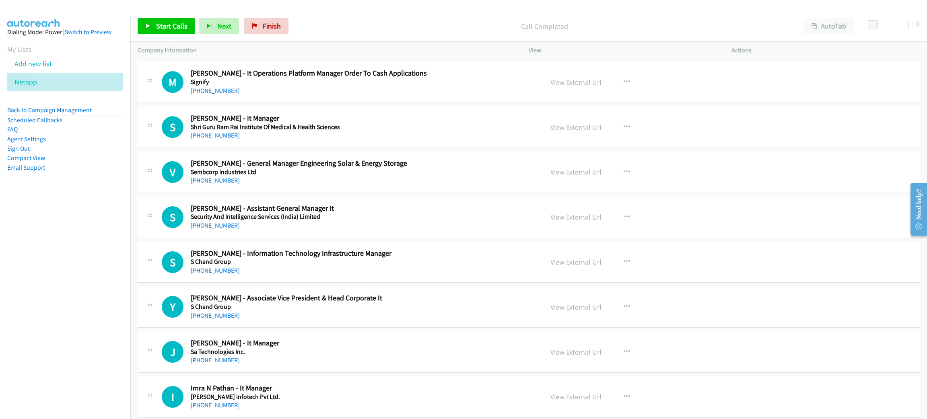
scroll to position [9652, 0]
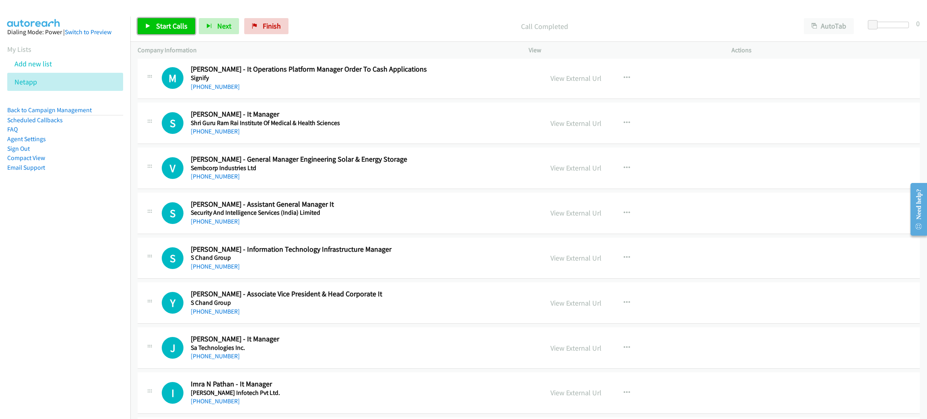
click at [176, 22] on span "Start Calls" at bounding box center [171, 25] width 31 height 9
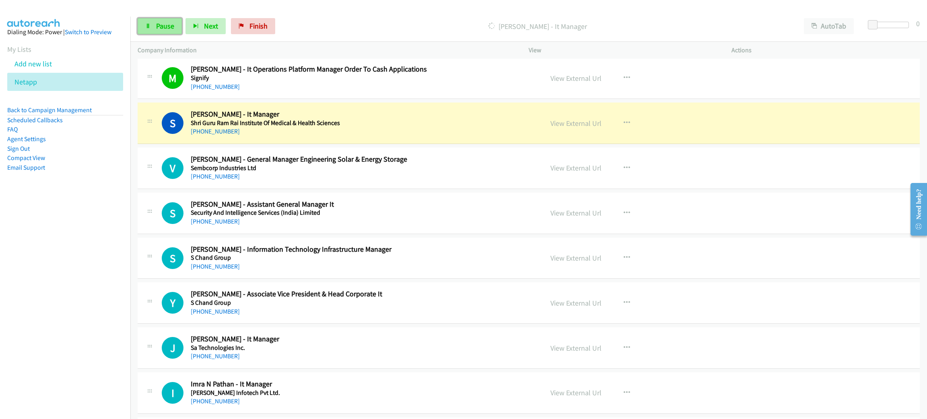
click at [145, 27] on icon at bounding box center [148, 27] width 6 height 6
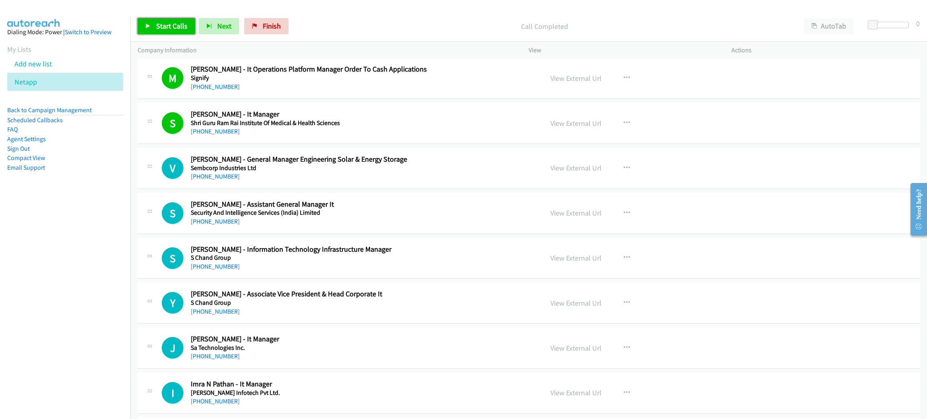
click at [176, 31] on link "Start Calls" at bounding box center [167, 26] width 58 height 16
click at [157, 31] on link "Pause" at bounding box center [160, 26] width 44 height 16
click at [186, 21] on span "Start Calls" at bounding box center [171, 25] width 31 height 9
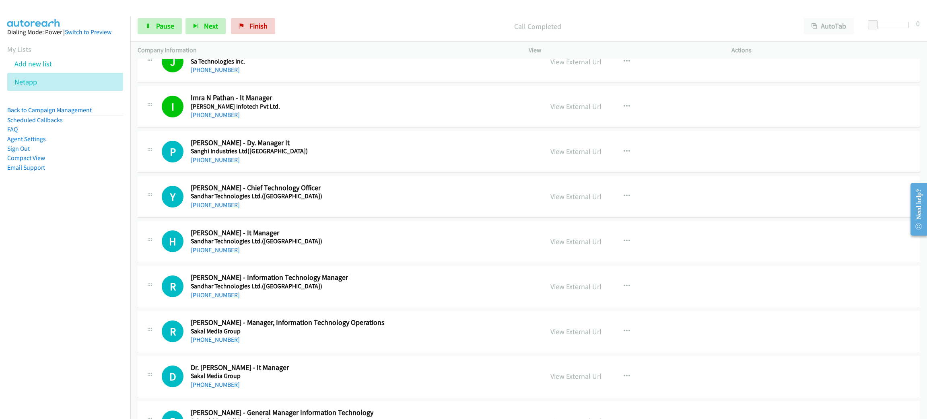
scroll to position [9953, 0]
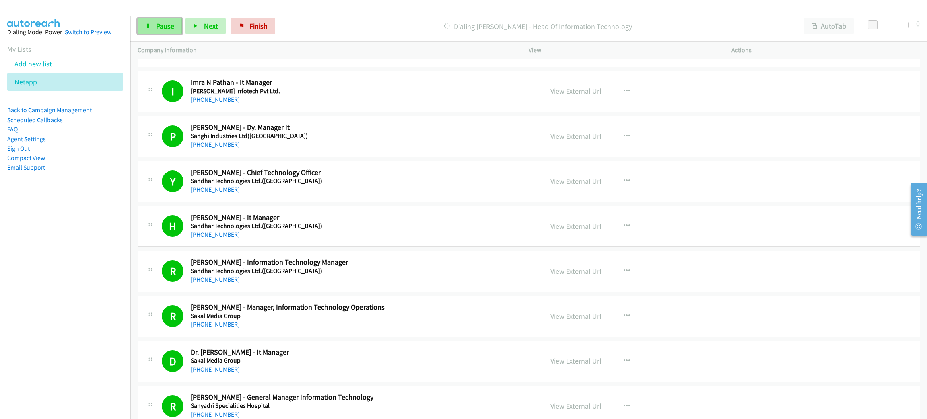
click at [161, 23] on span "Pause" at bounding box center [165, 25] width 18 height 9
click at [167, 23] on span "Start Calls" at bounding box center [171, 25] width 31 height 9
drag, startPoint x: 146, startPoint y: 25, endPoint x: 222, endPoint y: 81, distance: 94.7
click at [146, 25] on icon at bounding box center [148, 27] width 6 height 6
